Goal: Transaction & Acquisition: Book appointment/travel/reservation

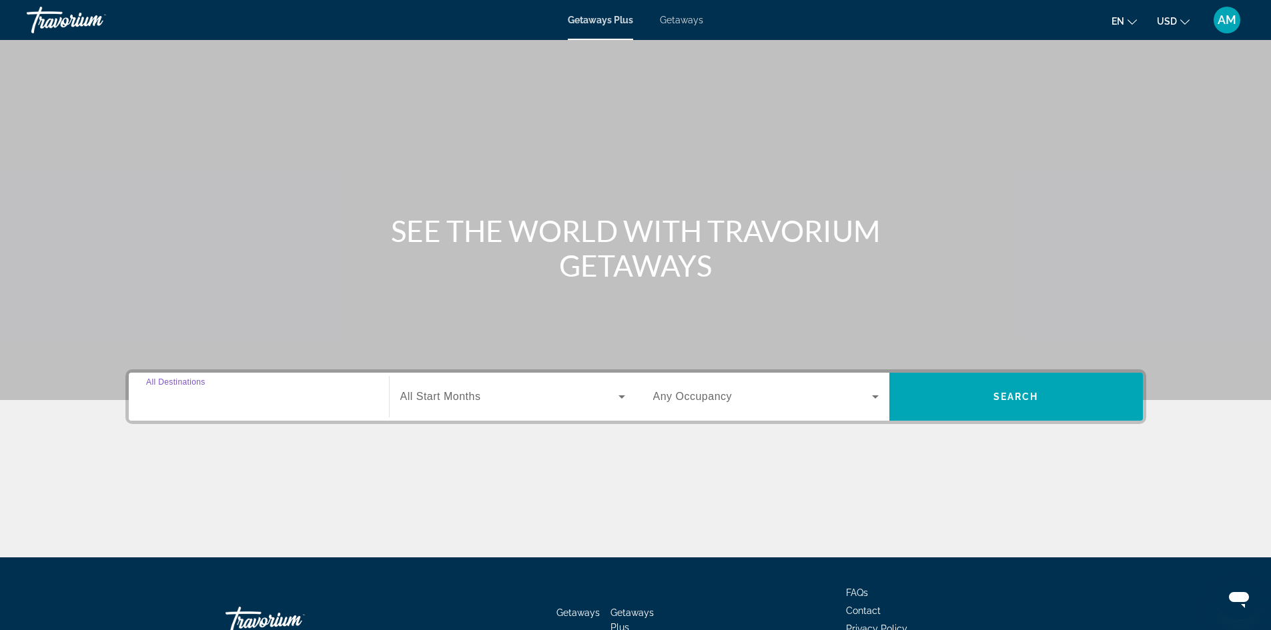
click at [283, 394] on input "Destination All Destinations" at bounding box center [258, 398] width 225 height 16
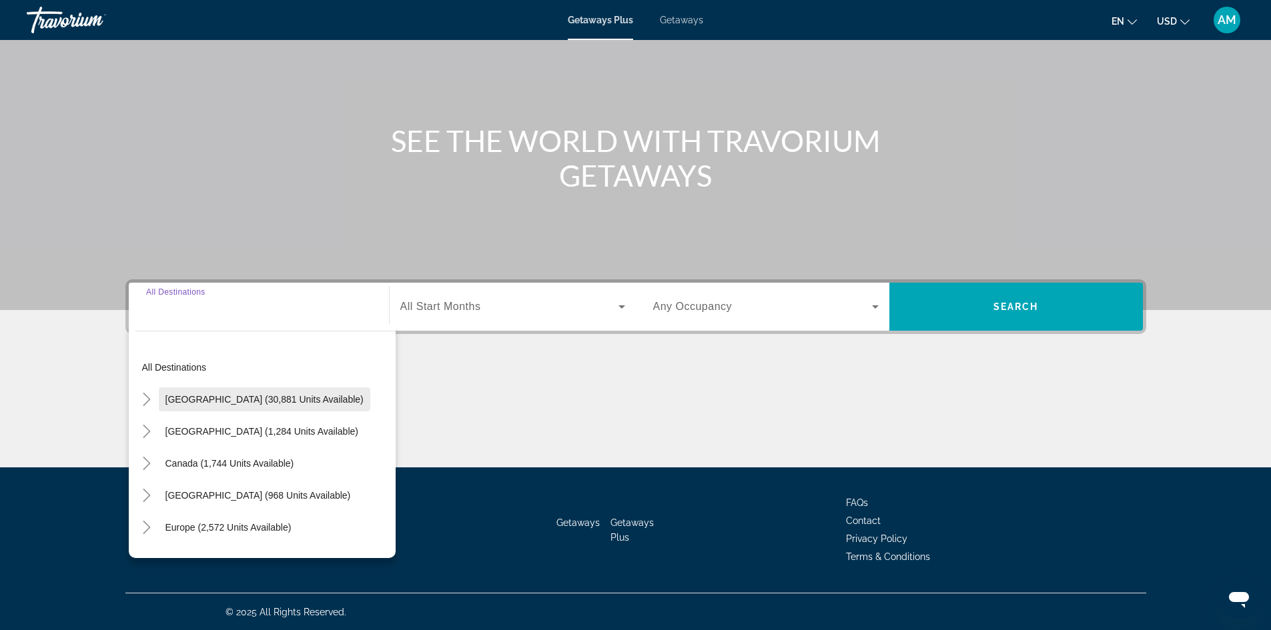
scroll to position [91, 0]
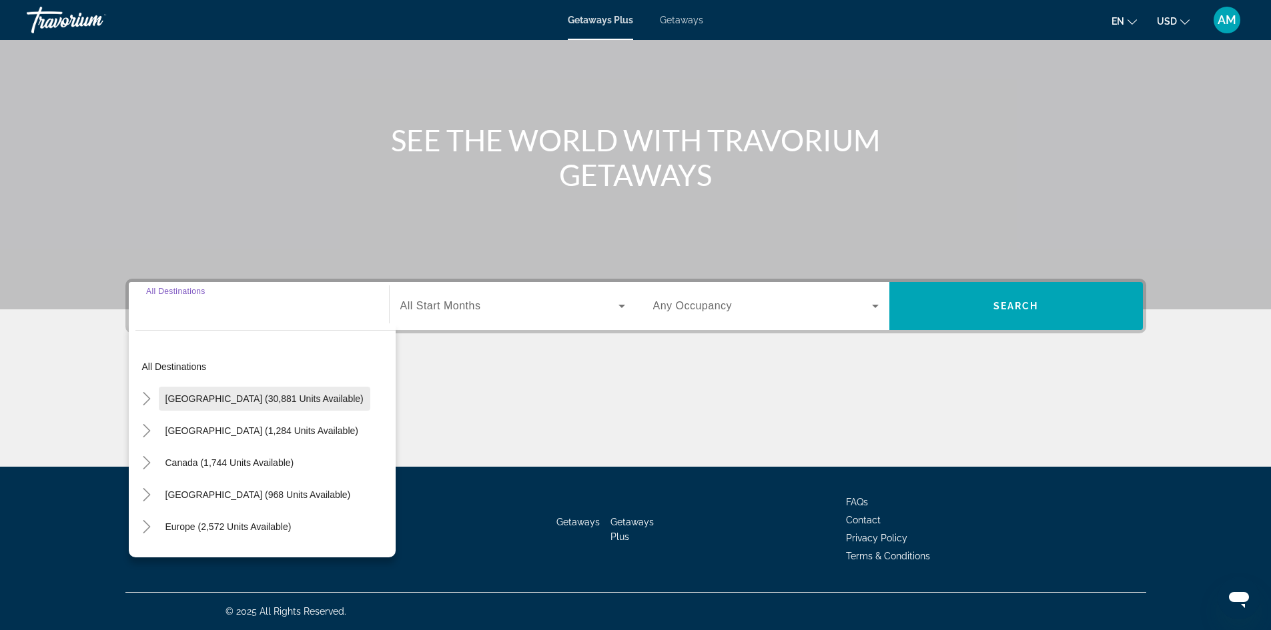
click at [290, 390] on span "Search widget" at bounding box center [264, 399] width 211 height 32
type input "**********"
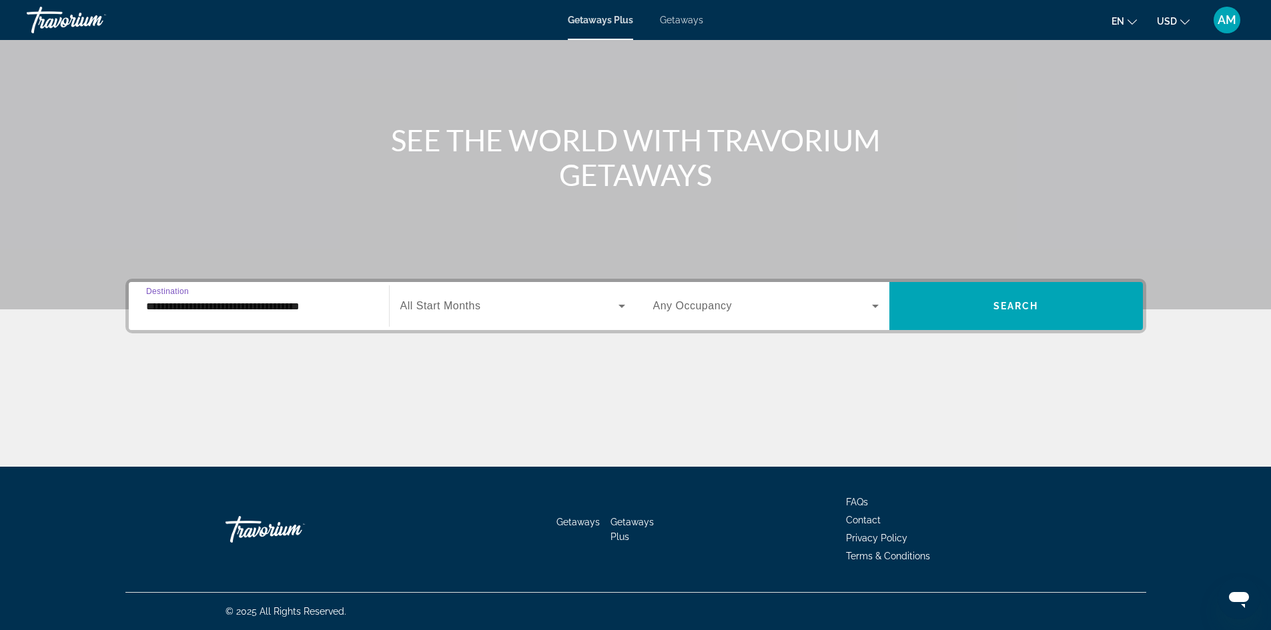
click at [487, 310] on span "Search widget" at bounding box center [509, 306] width 218 height 16
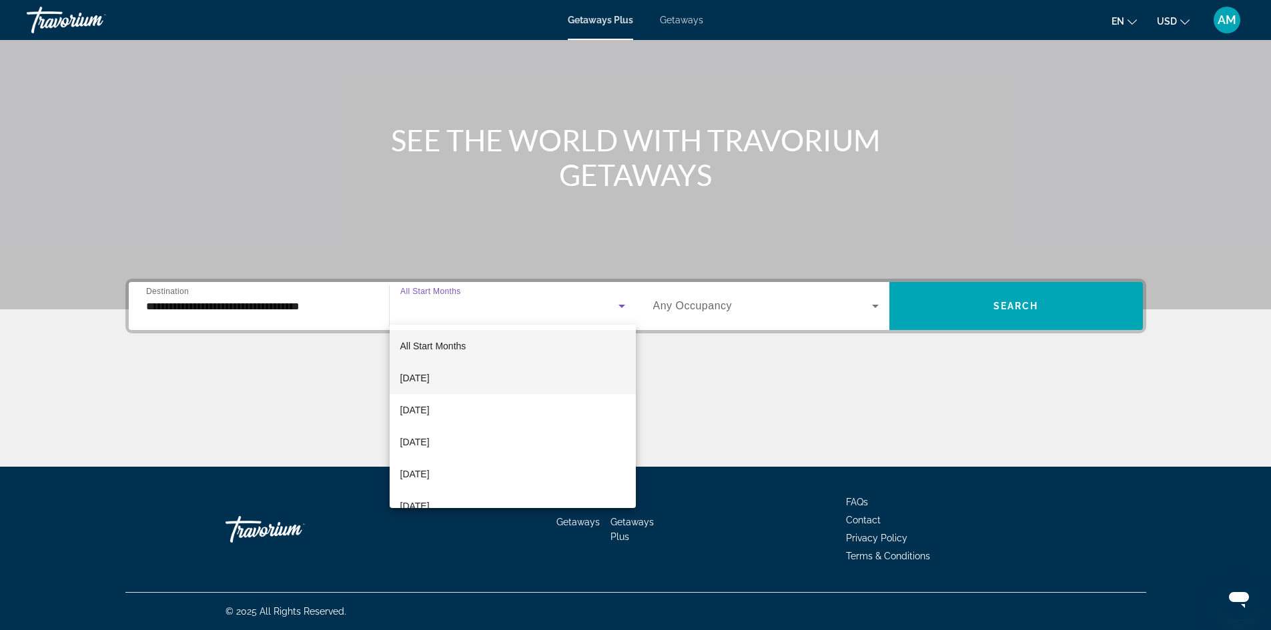
click at [430, 374] on span "[DATE]" at bounding box center [414, 378] width 29 height 16
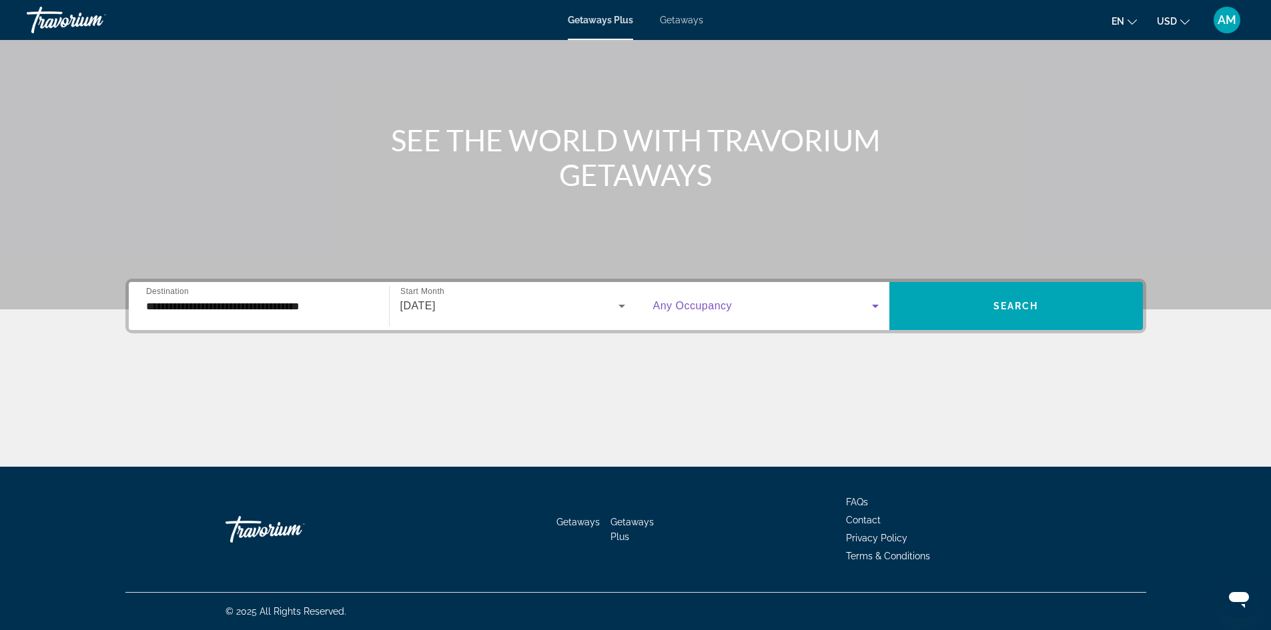
click at [871, 300] on icon "Search widget" at bounding box center [875, 306] width 16 height 16
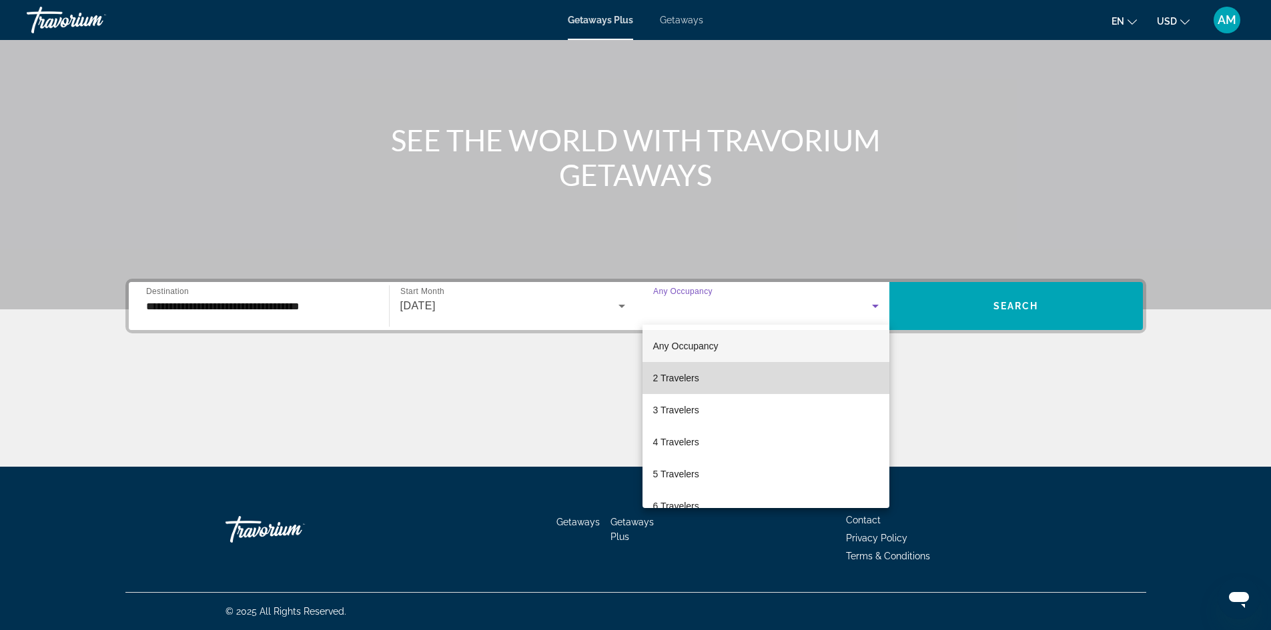
click at [784, 380] on mat-option "2 Travelers" at bounding box center [765, 378] width 247 height 32
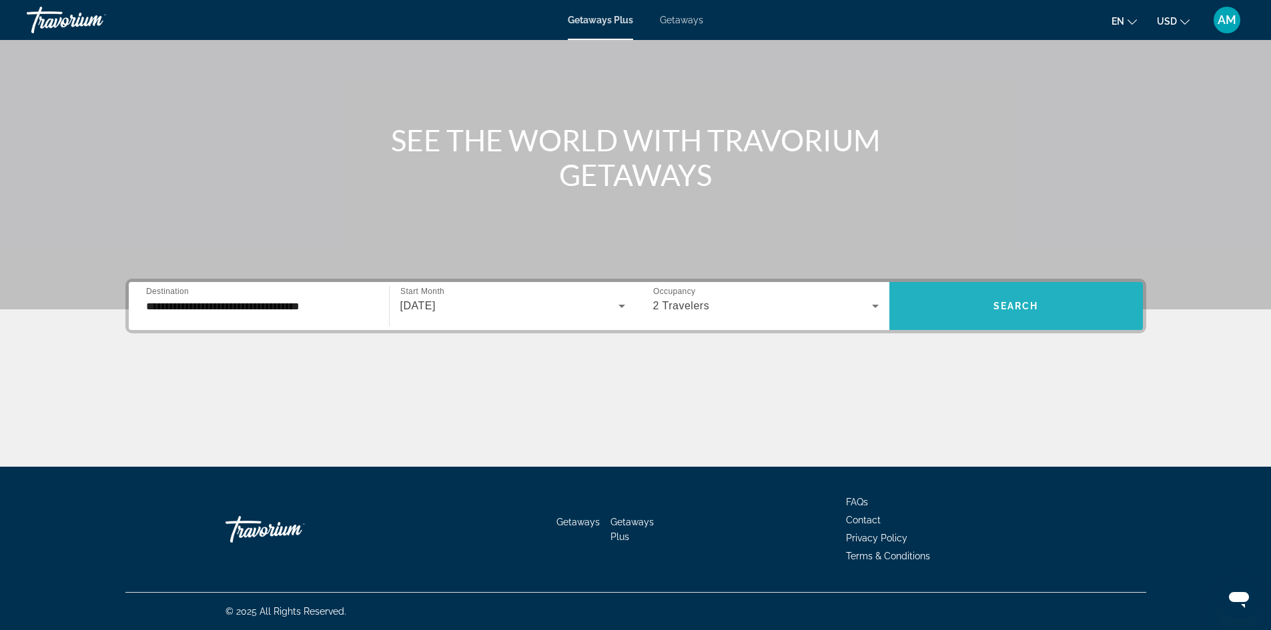
click at [1015, 302] on span "Search" at bounding box center [1015, 306] width 45 height 11
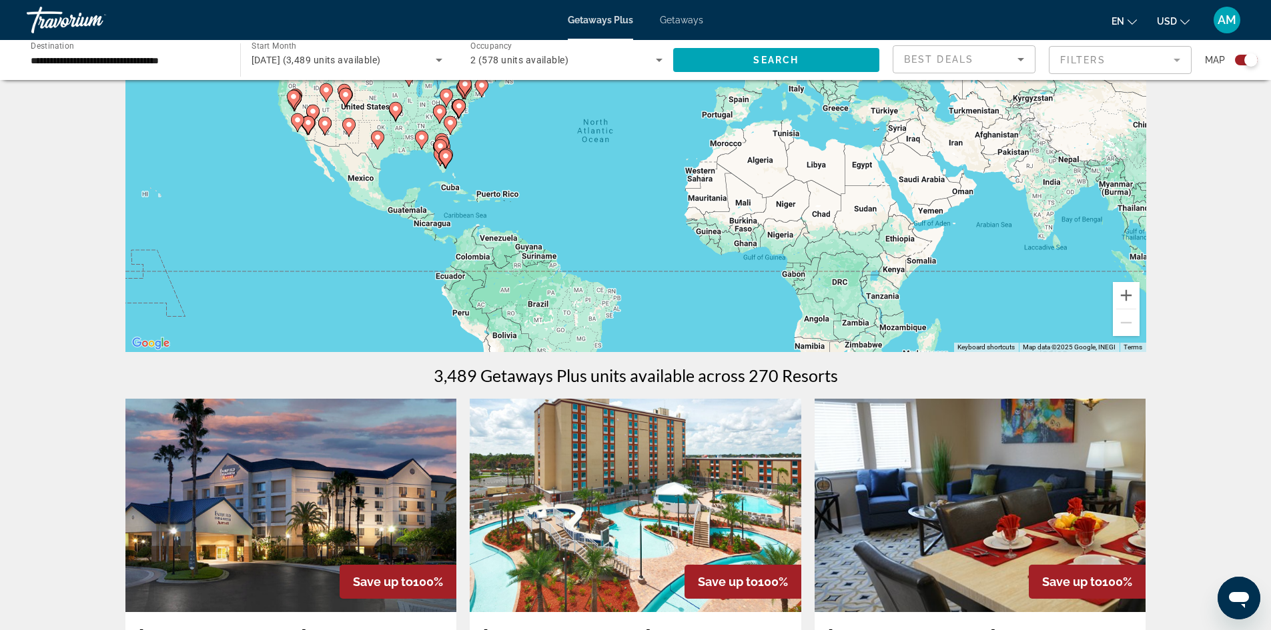
scroll to position [133, 0]
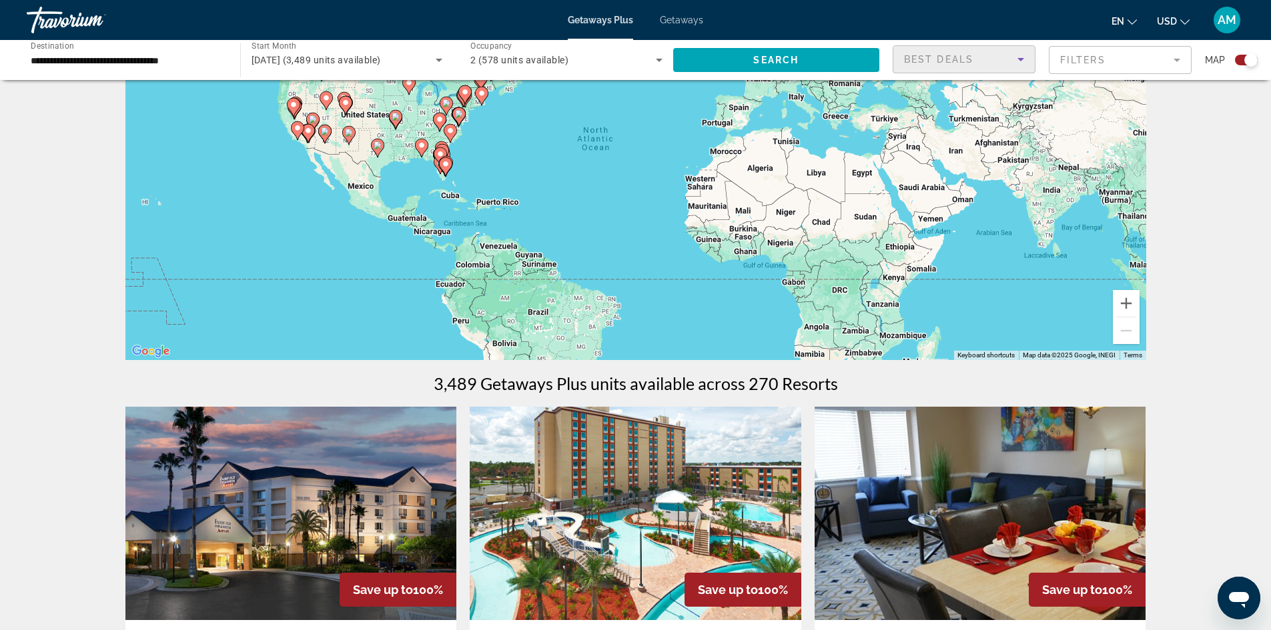
click at [1024, 61] on icon "Sort by" at bounding box center [1021, 59] width 16 height 16
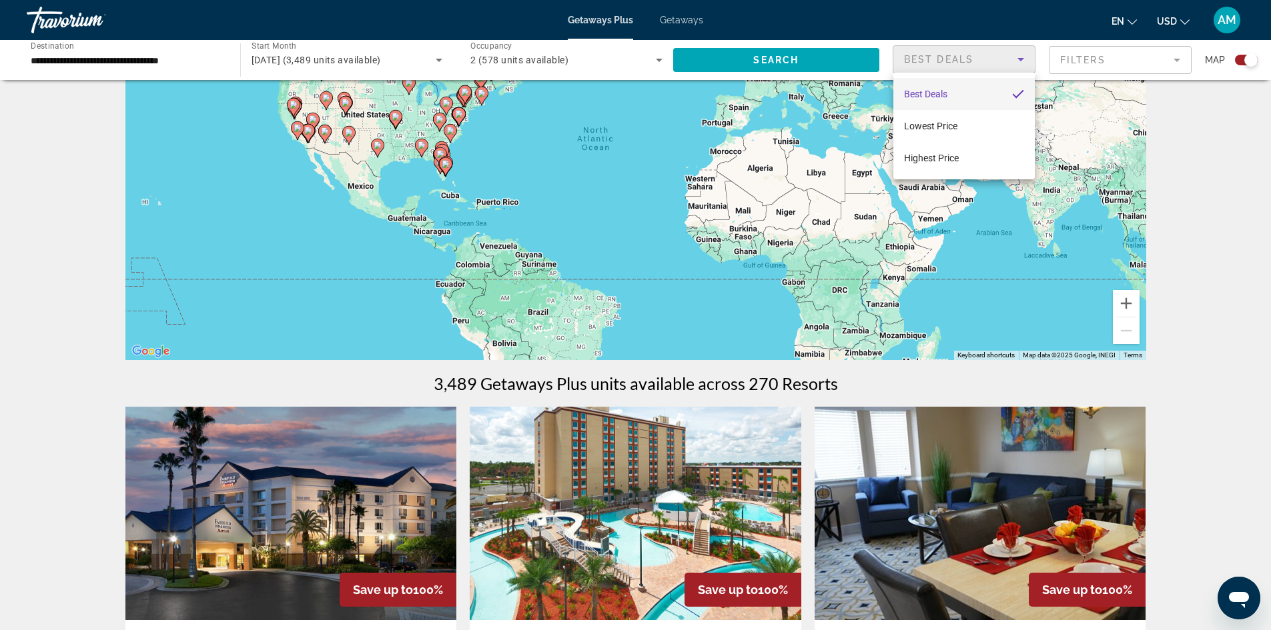
click at [1024, 61] on div at bounding box center [635, 315] width 1271 height 630
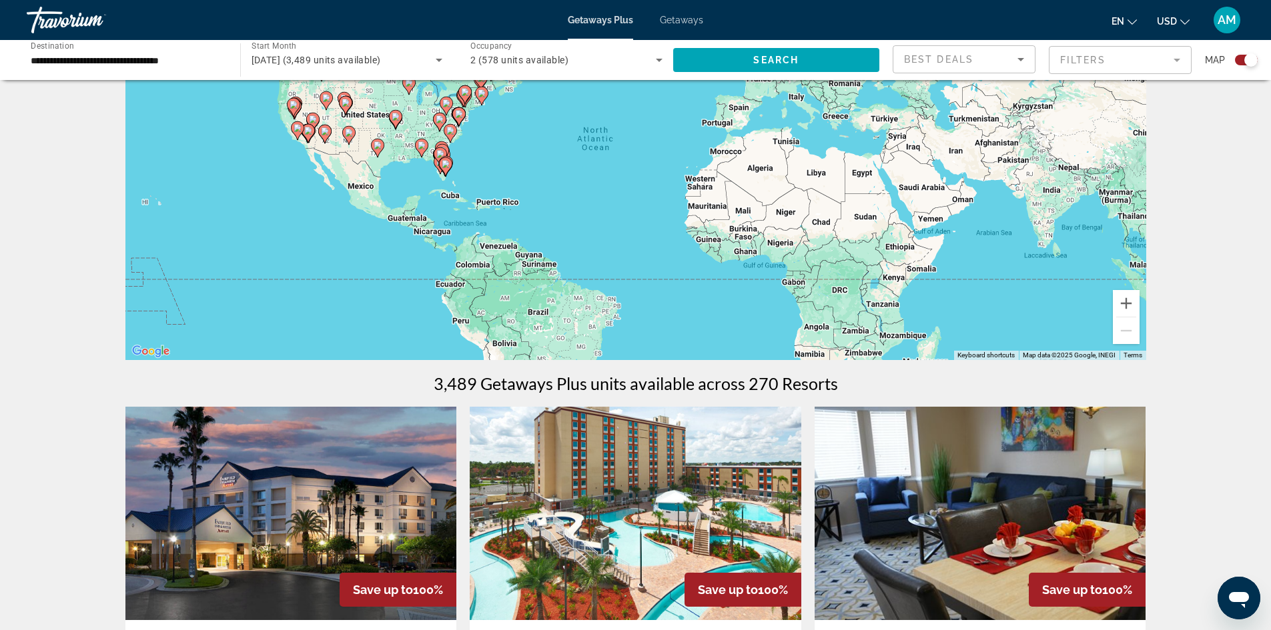
click at [1085, 57] on mat-form-field "Filters" at bounding box center [1120, 60] width 143 height 28
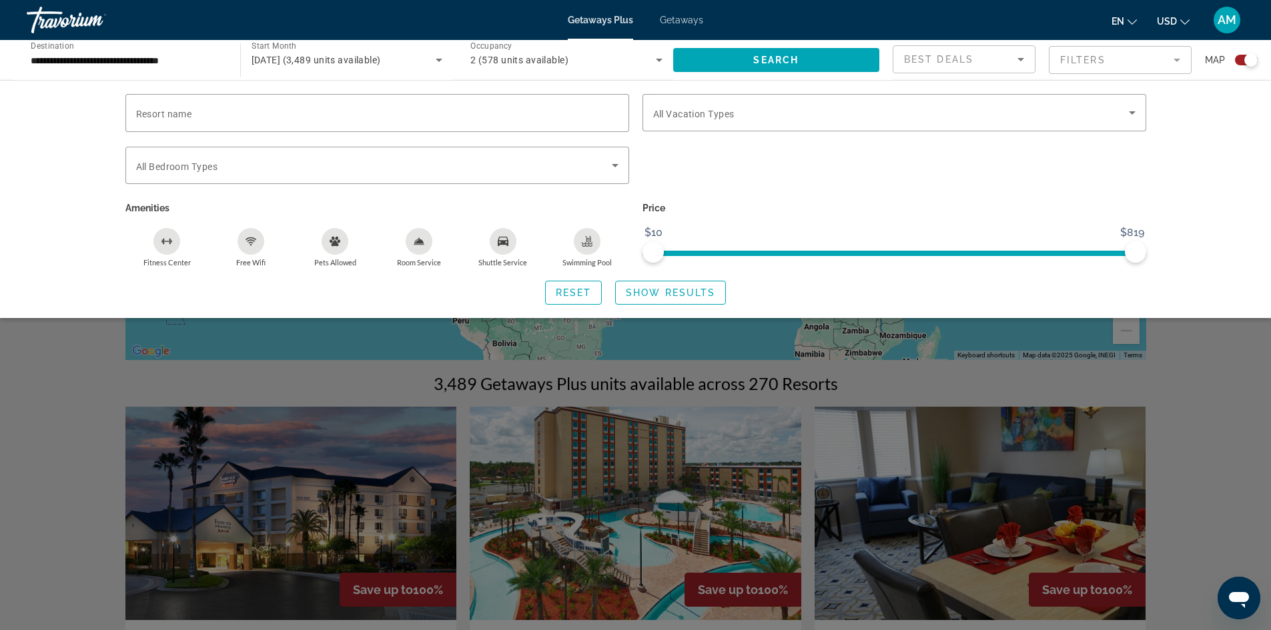
click at [1237, 143] on div "Resort name Vacation Types All Vacation Types Bedroom Types All Bedroom Types A…" at bounding box center [635, 199] width 1271 height 238
click at [917, 175] on div "Search widget" at bounding box center [894, 173] width 517 height 52
click at [686, 19] on span "Getaways" at bounding box center [681, 20] width 43 height 11
